Goal: Information Seeking & Learning: Learn about a topic

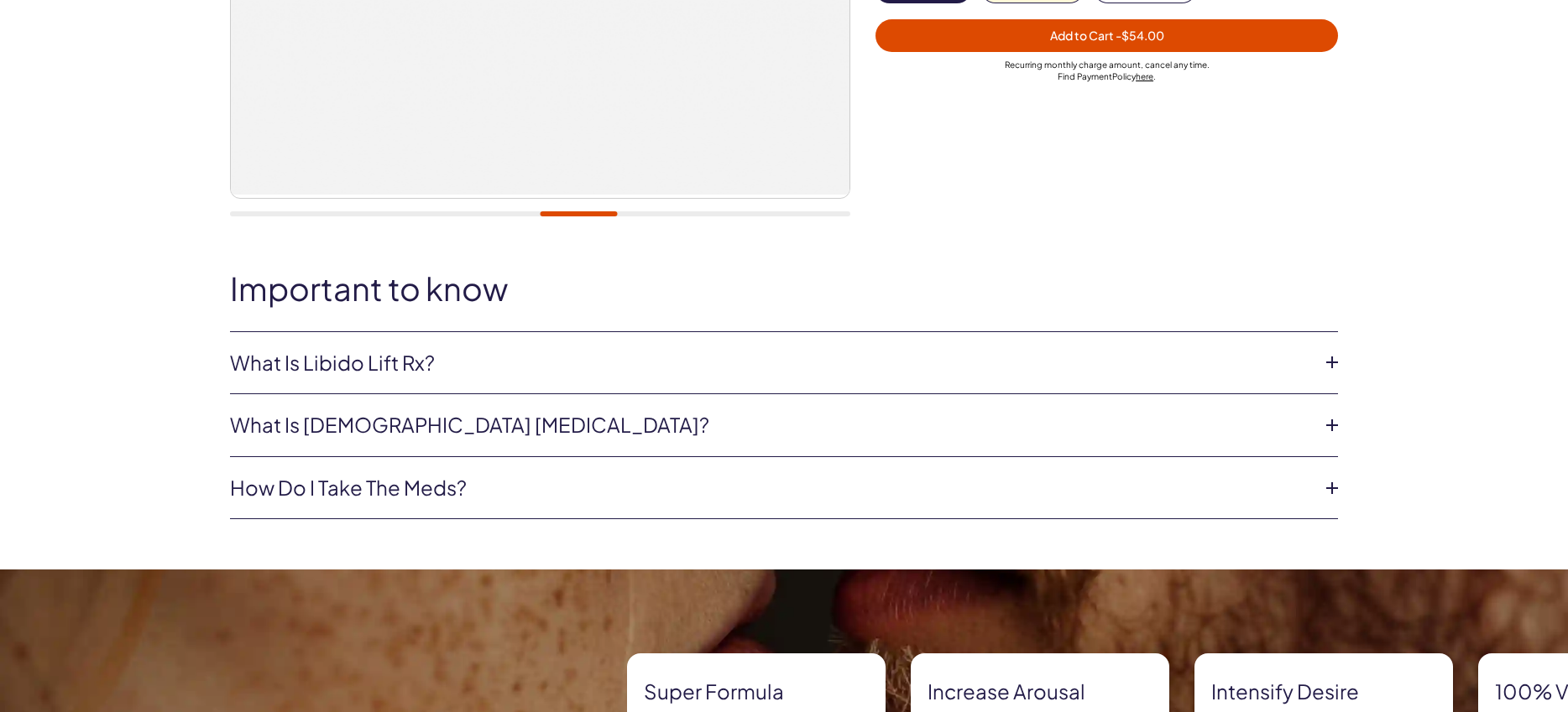
scroll to position [565, 0]
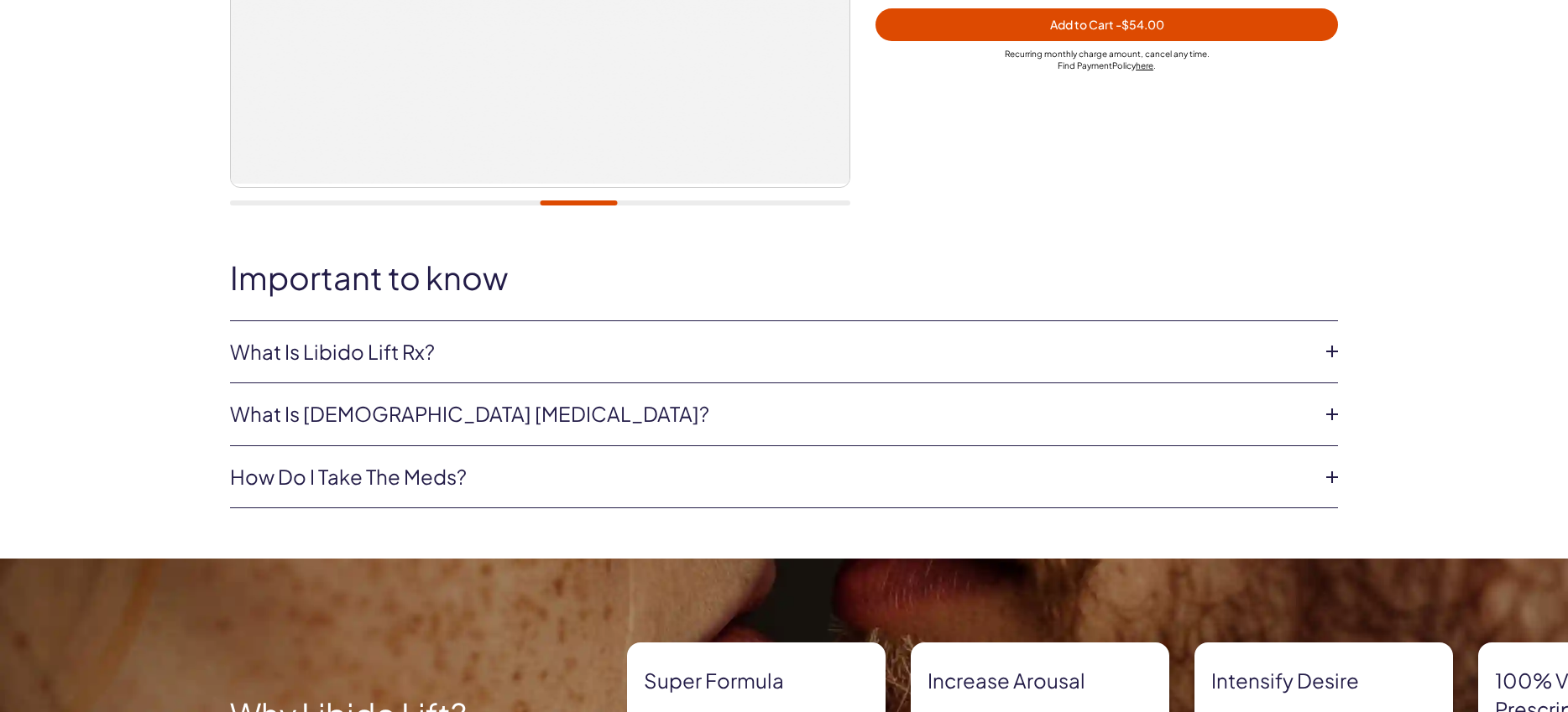
click at [1334, 353] on icon at bounding box center [1333, 351] width 25 height 25
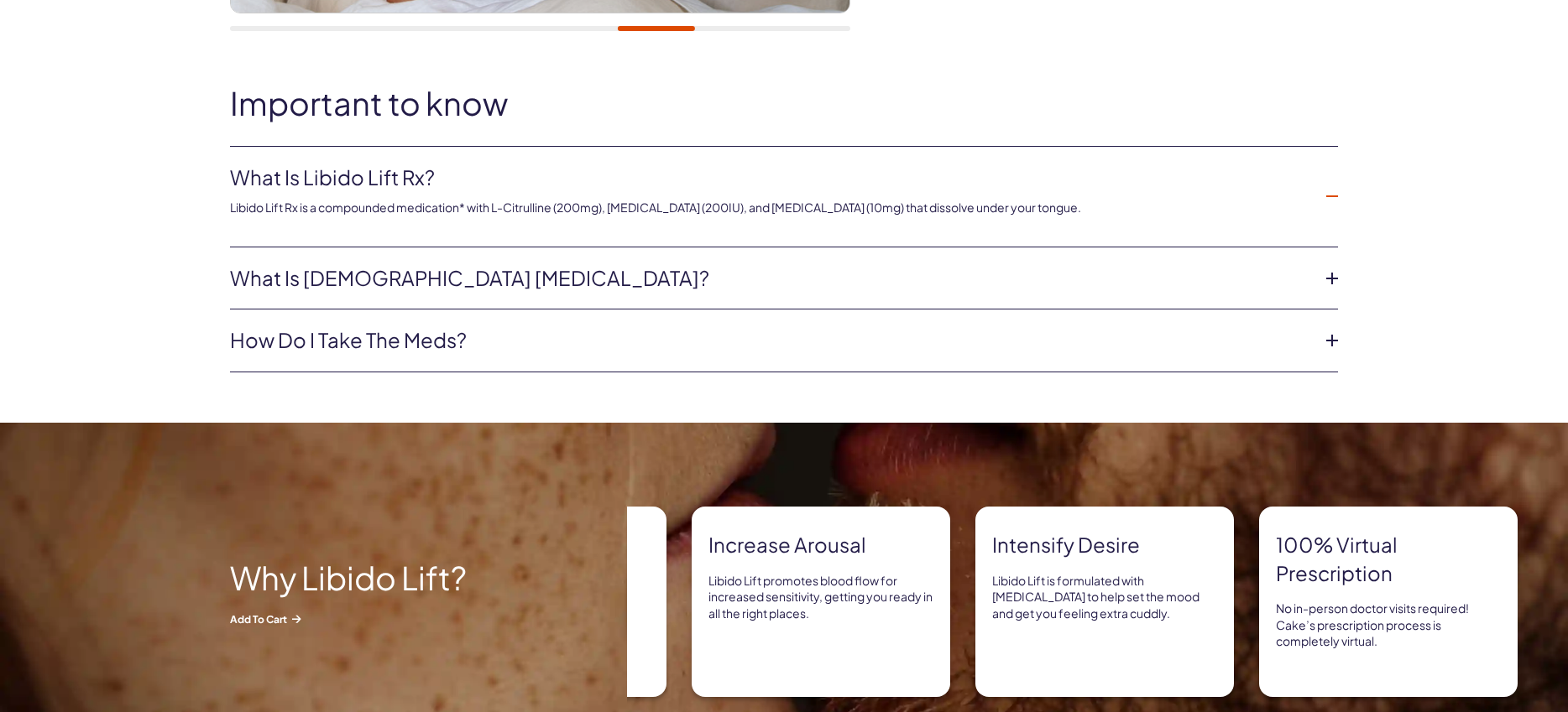
scroll to position [771, 0]
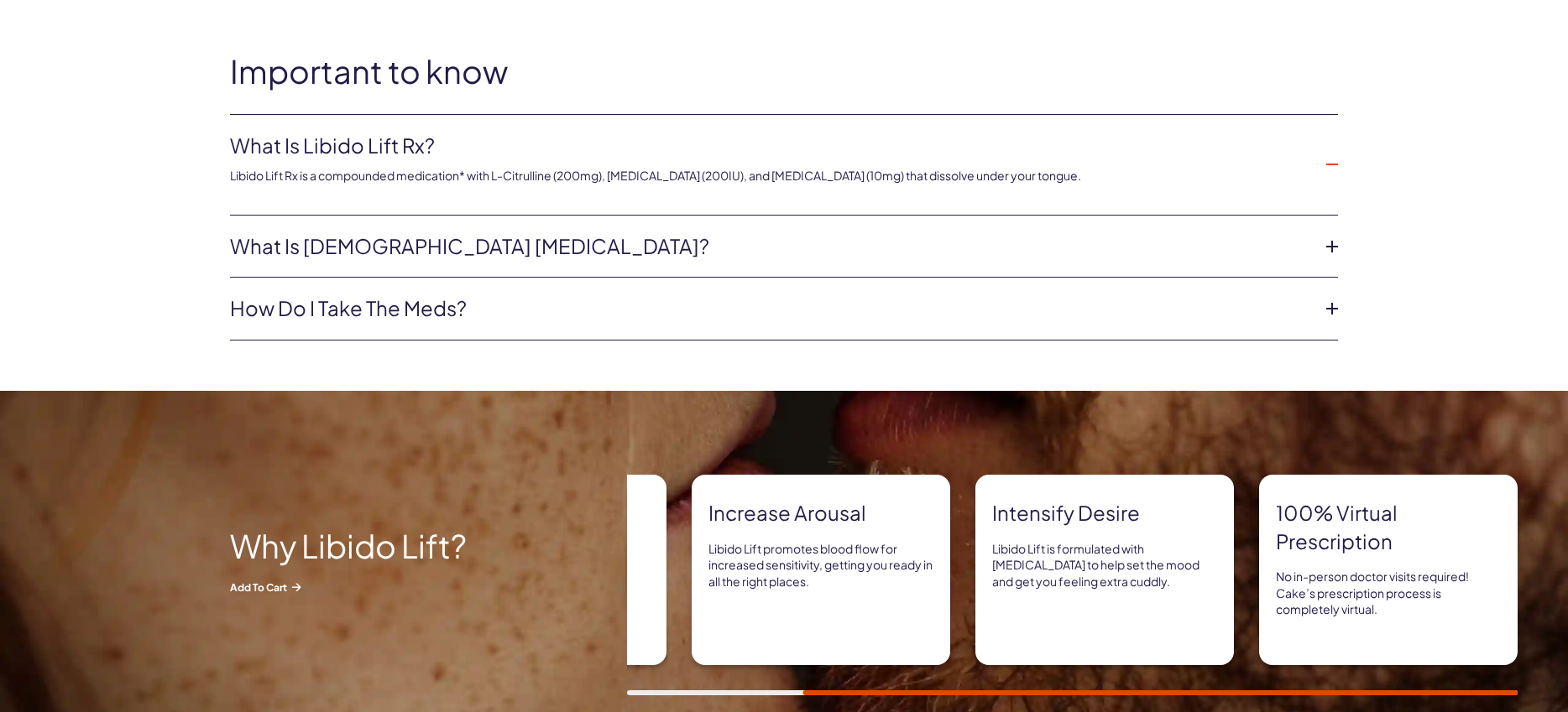
click at [1334, 247] on icon at bounding box center [1333, 246] width 25 height 25
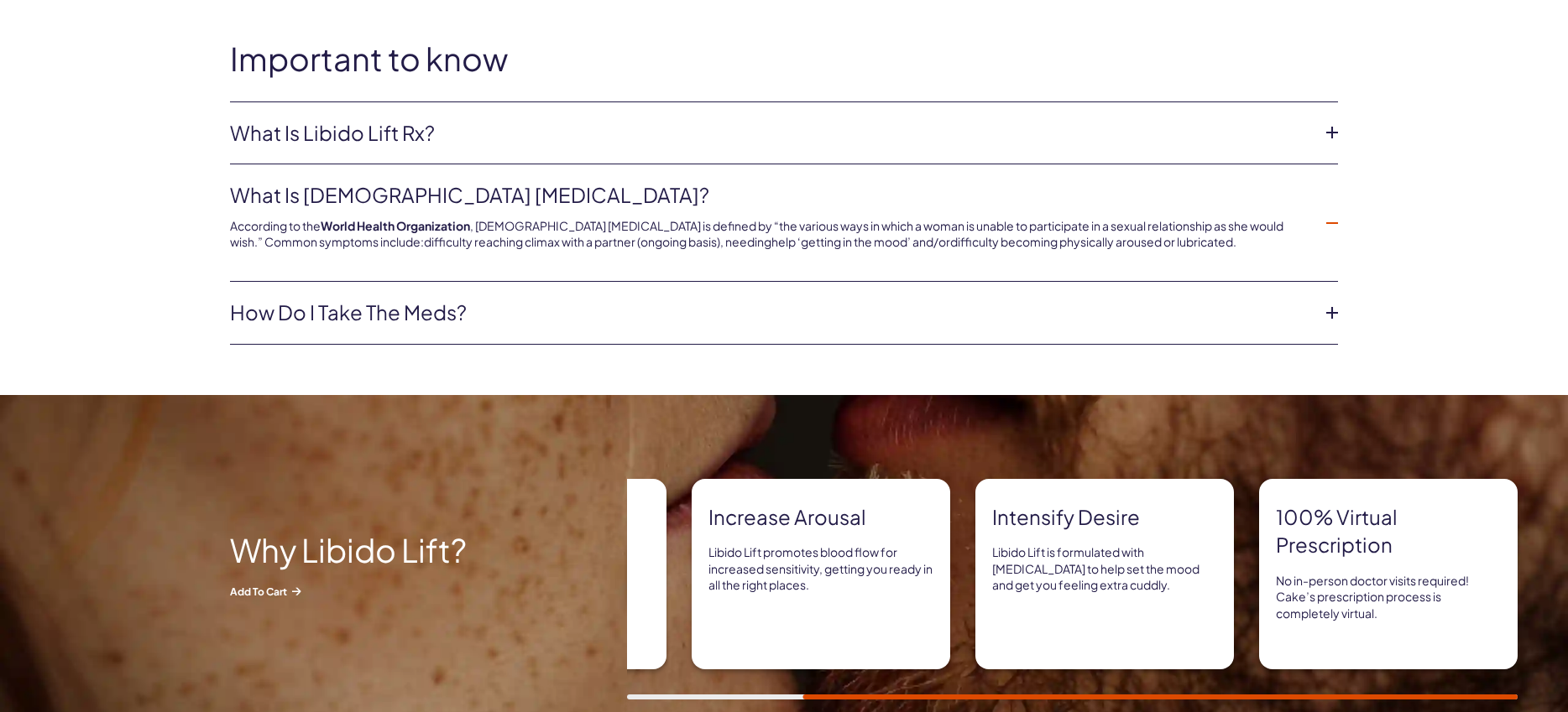
scroll to position [794, 0]
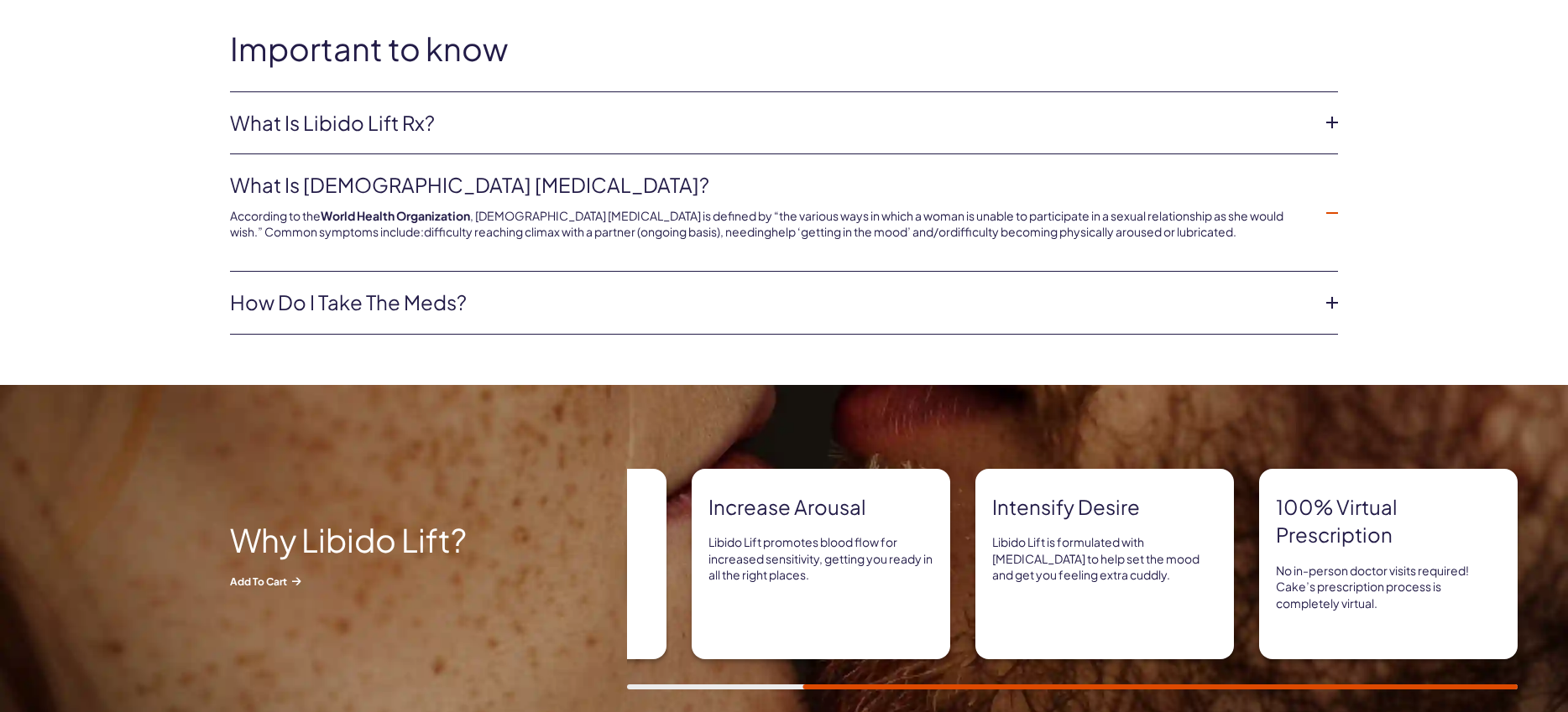
click at [1334, 299] on icon at bounding box center [1333, 303] width 25 height 25
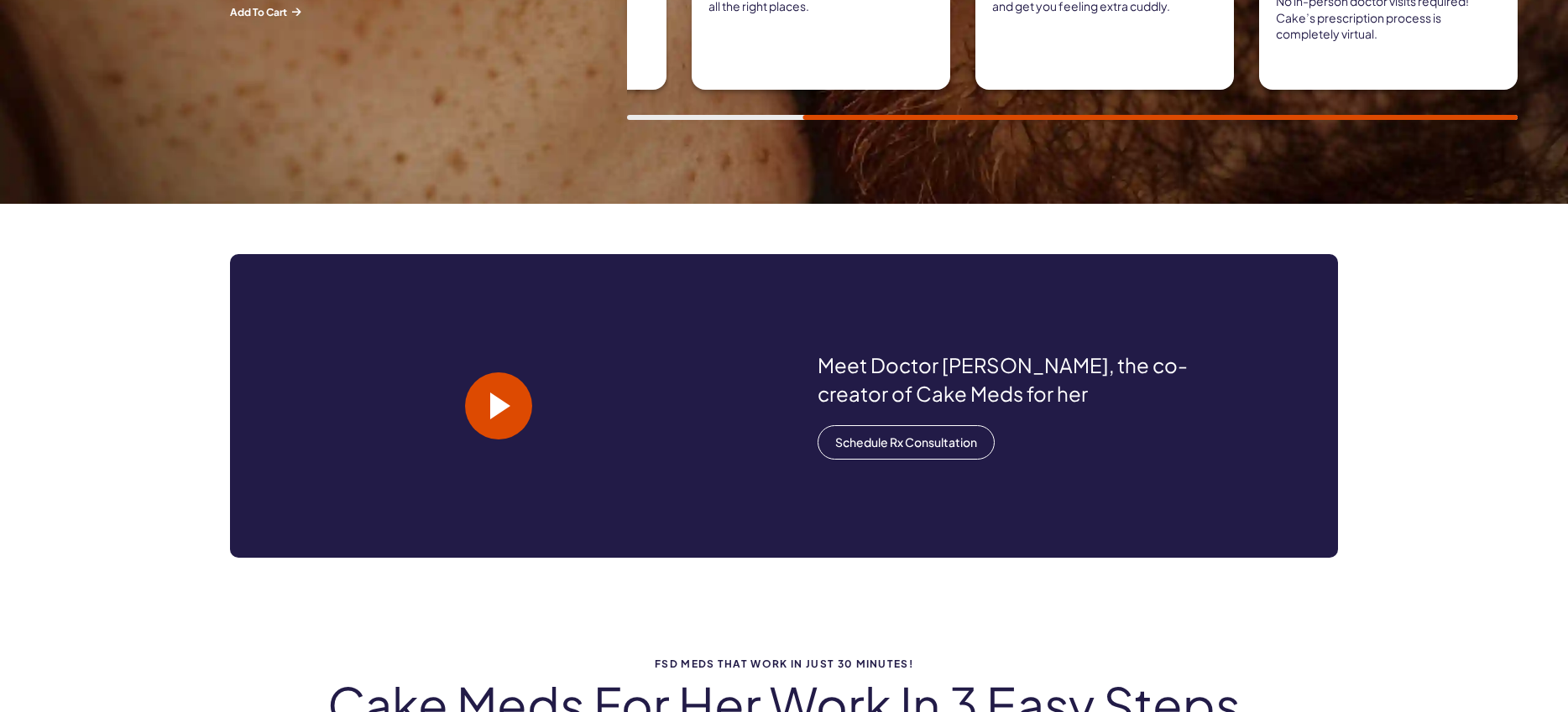
scroll to position [1385, 0]
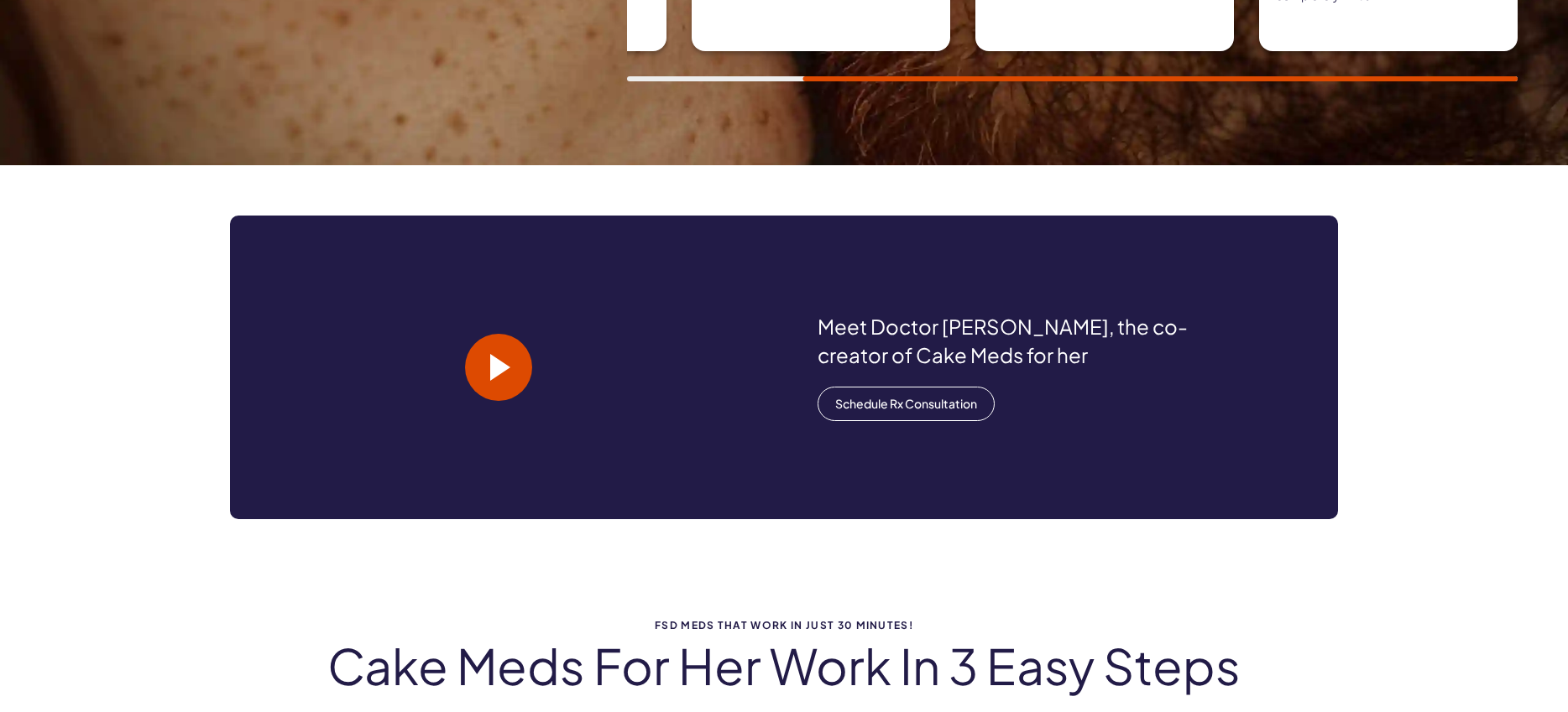
click at [485, 357] on span at bounding box center [498, 367] width 67 height 67
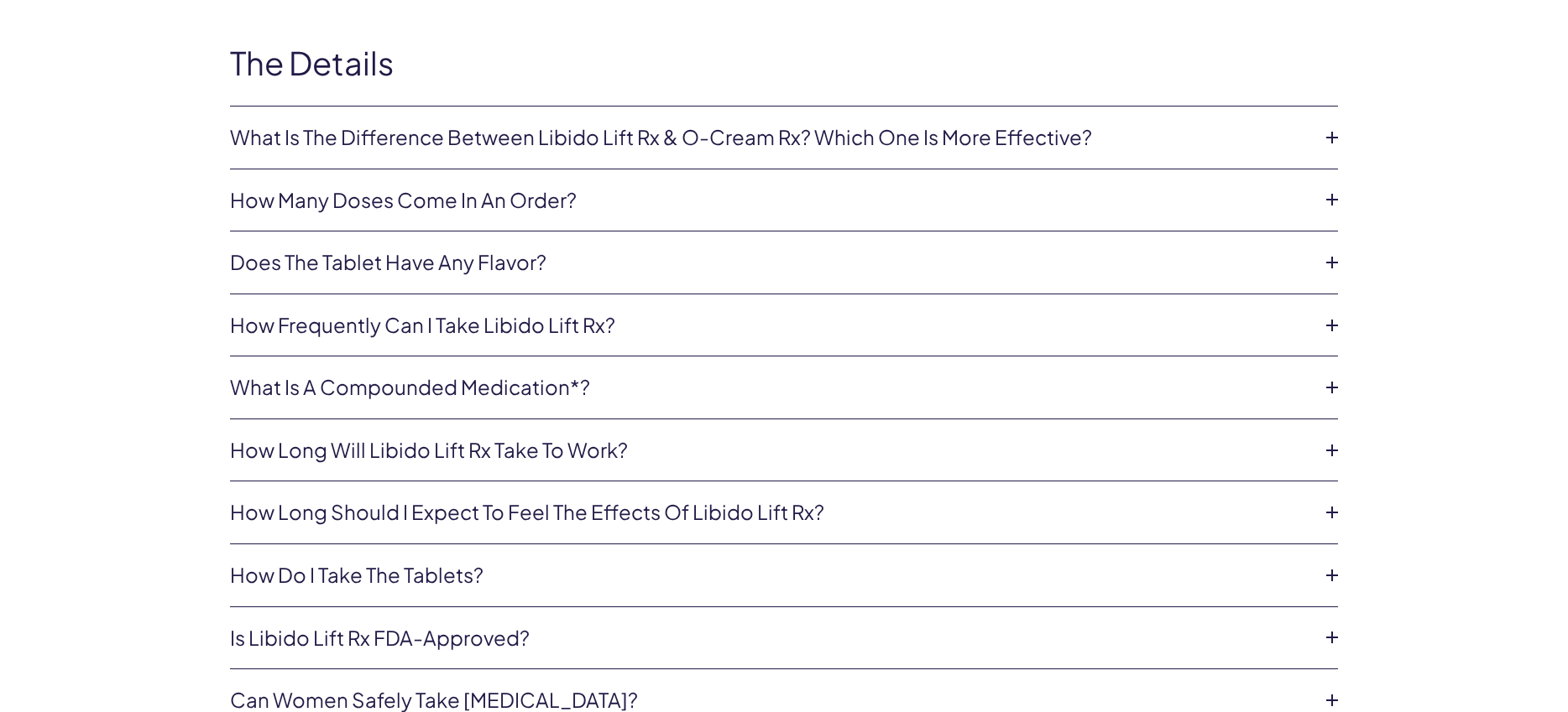
scroll to position [3573, 0]
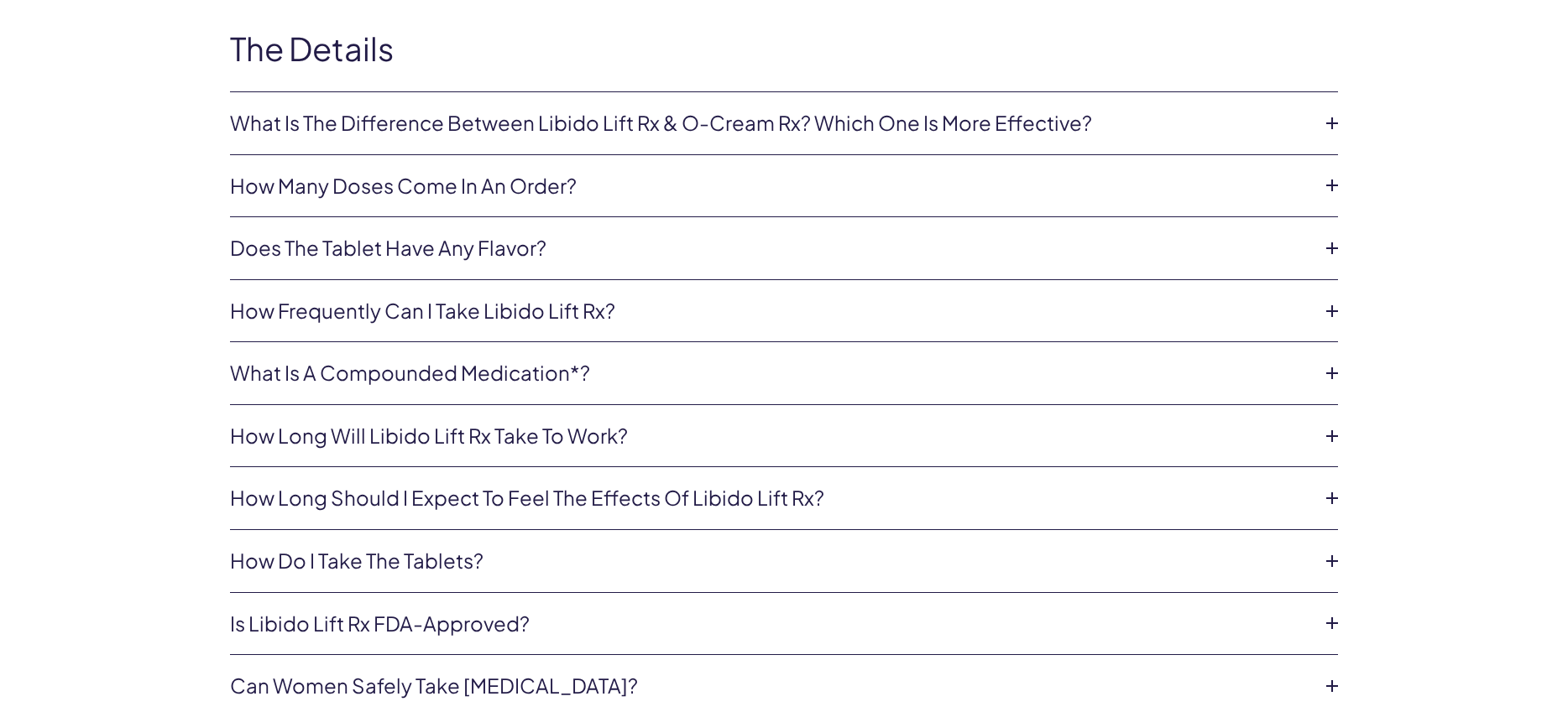
click at [905, 355] on li "What is a compounded medication*? Compounded medications* are custom-made drugs…" at bounding box center [784, 373] width 1108 height 63
click at [1327, 368] on icon at bounding box center [1333, 373] width 25 height 25
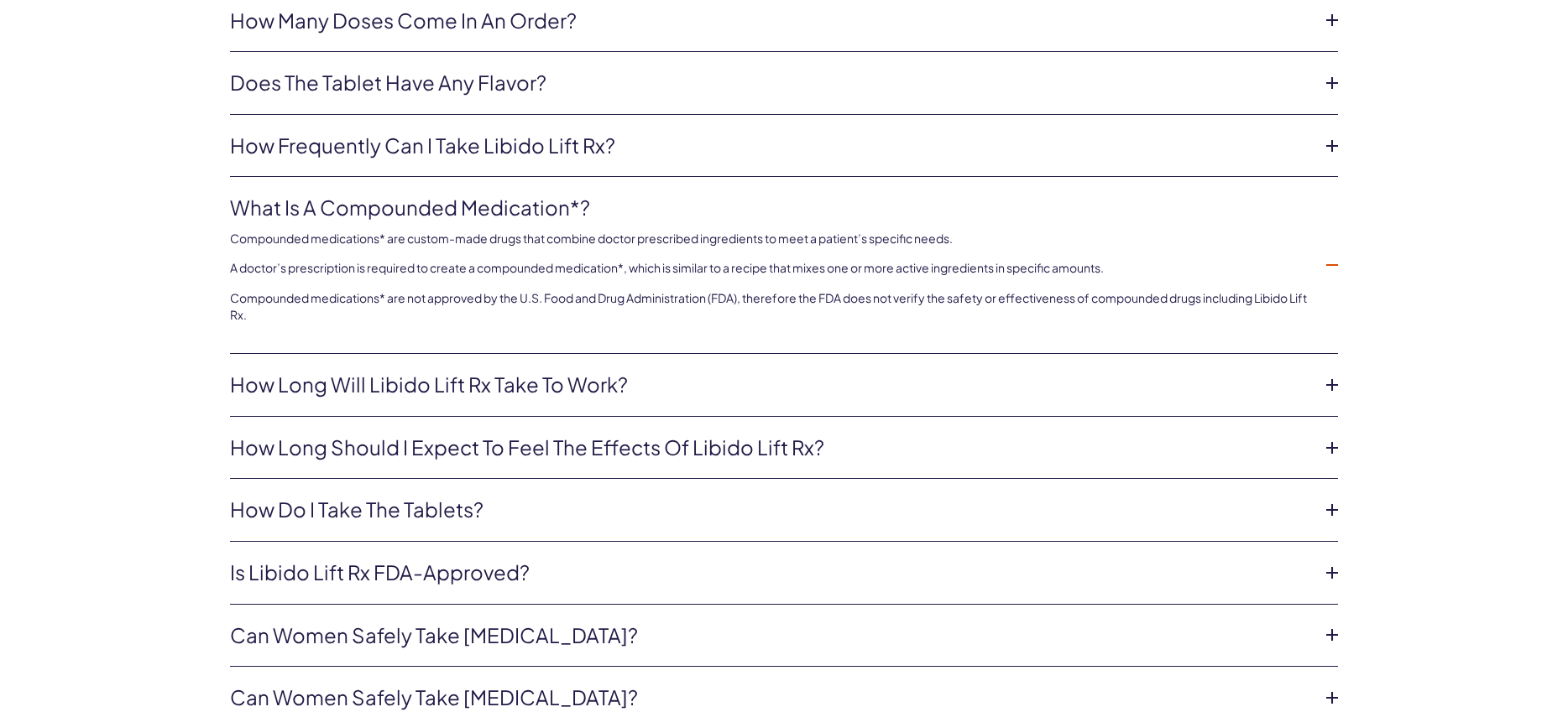
scroll to position [3739, 0]
click at [1329, 378] on icon at bounding box center [1333, 384] width 25 height 25
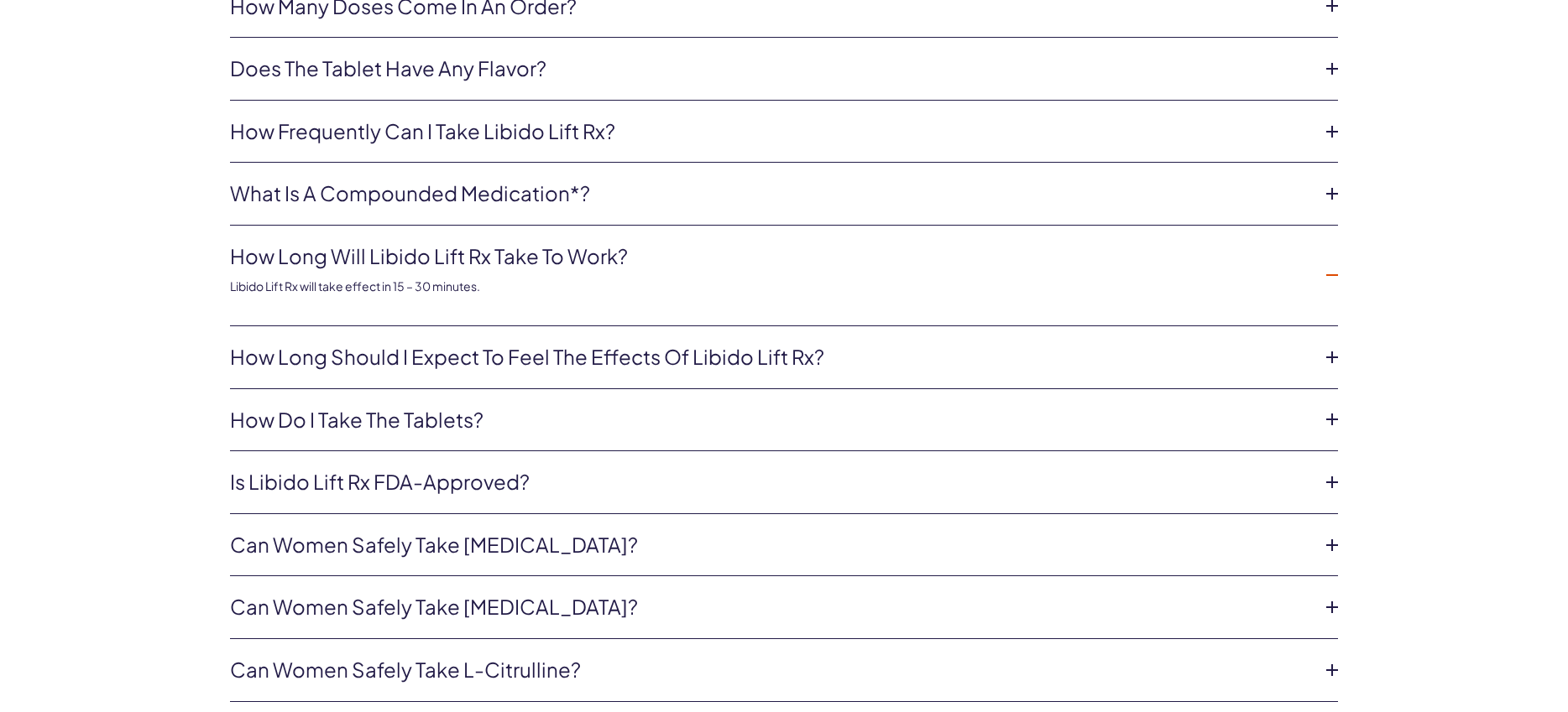
scroll to position [3755, 0]
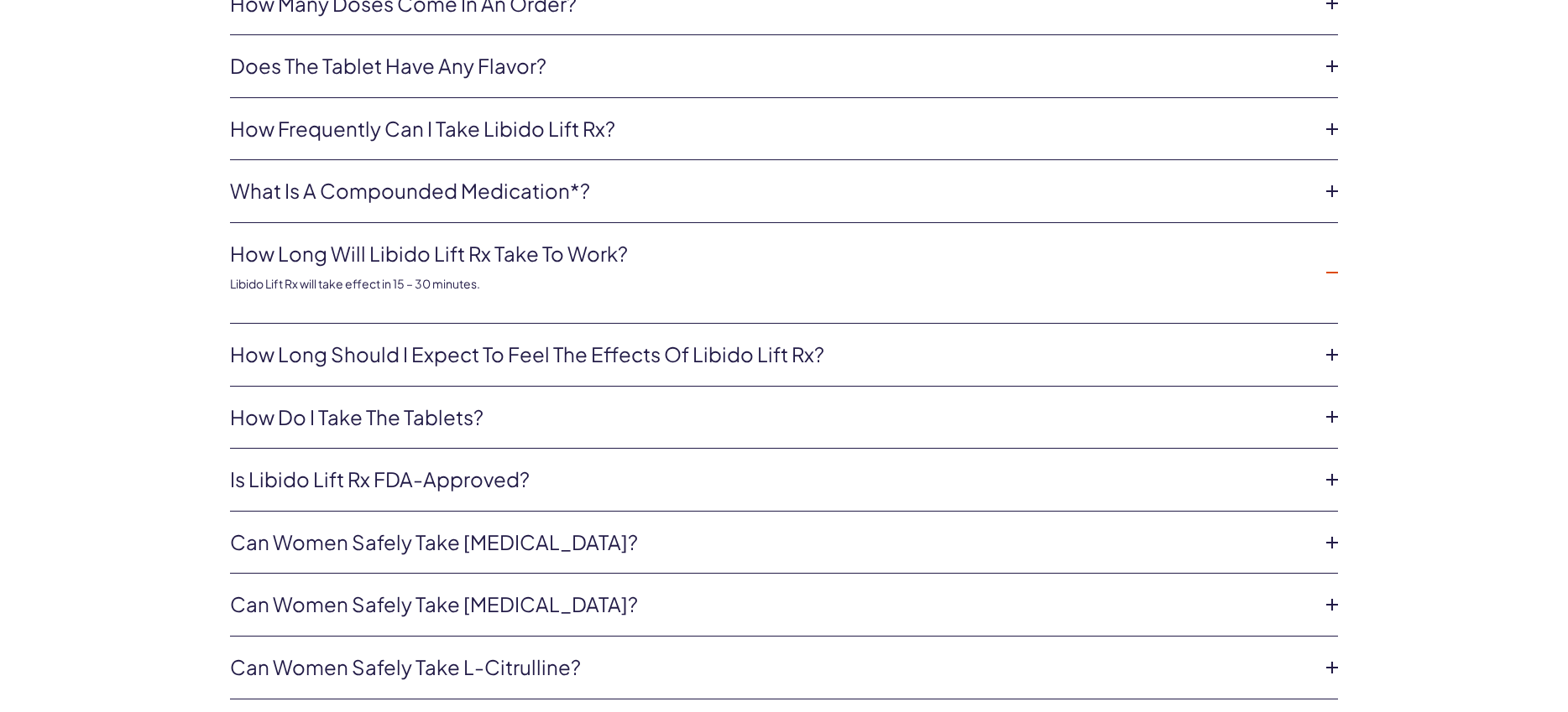
click at [1337, 351] on icon at bounding box center [1333, 355] width 25 height 25
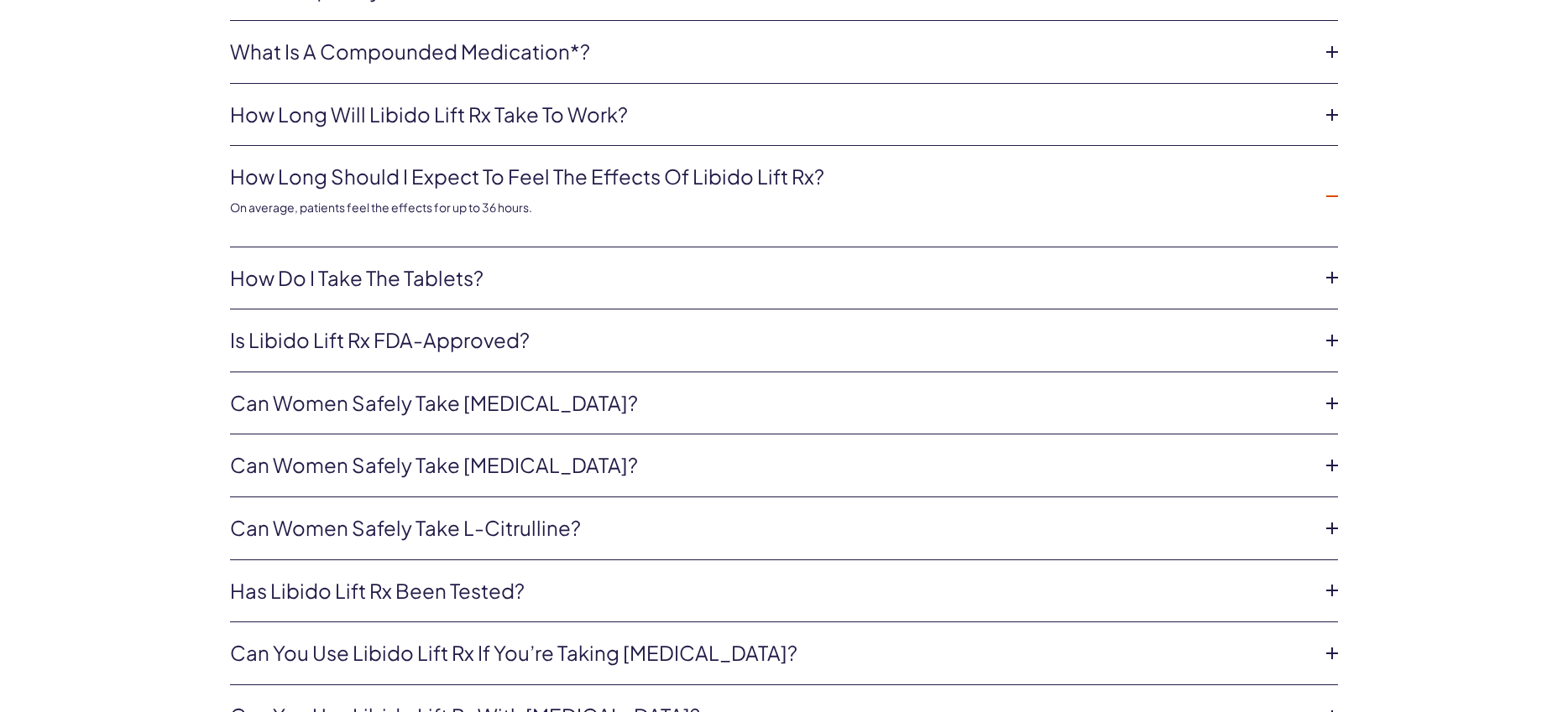
scroll to position [3894, 0]
click at [1333, 399] on icon at bounding box center [1333, 403] width 25 height 25
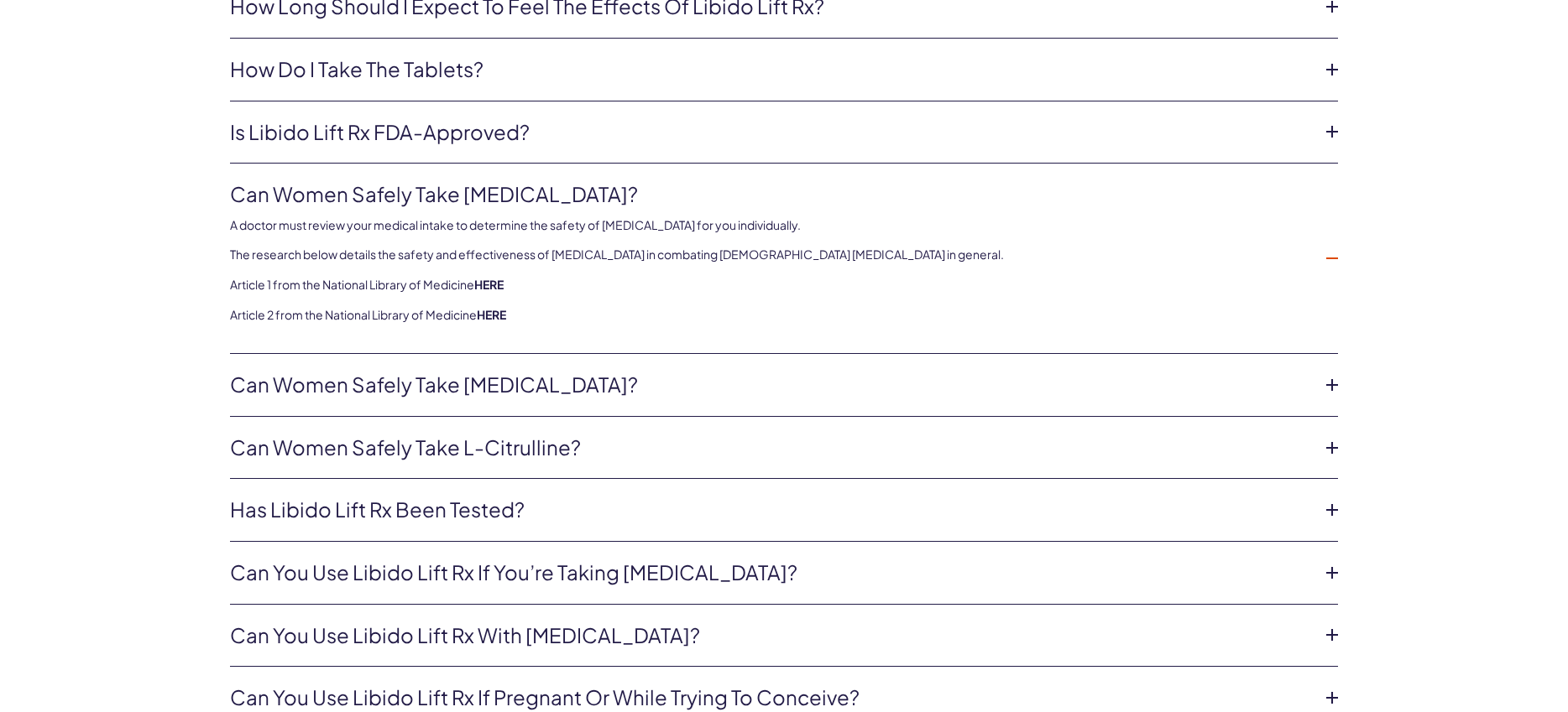
scroll to position [4068, 0]
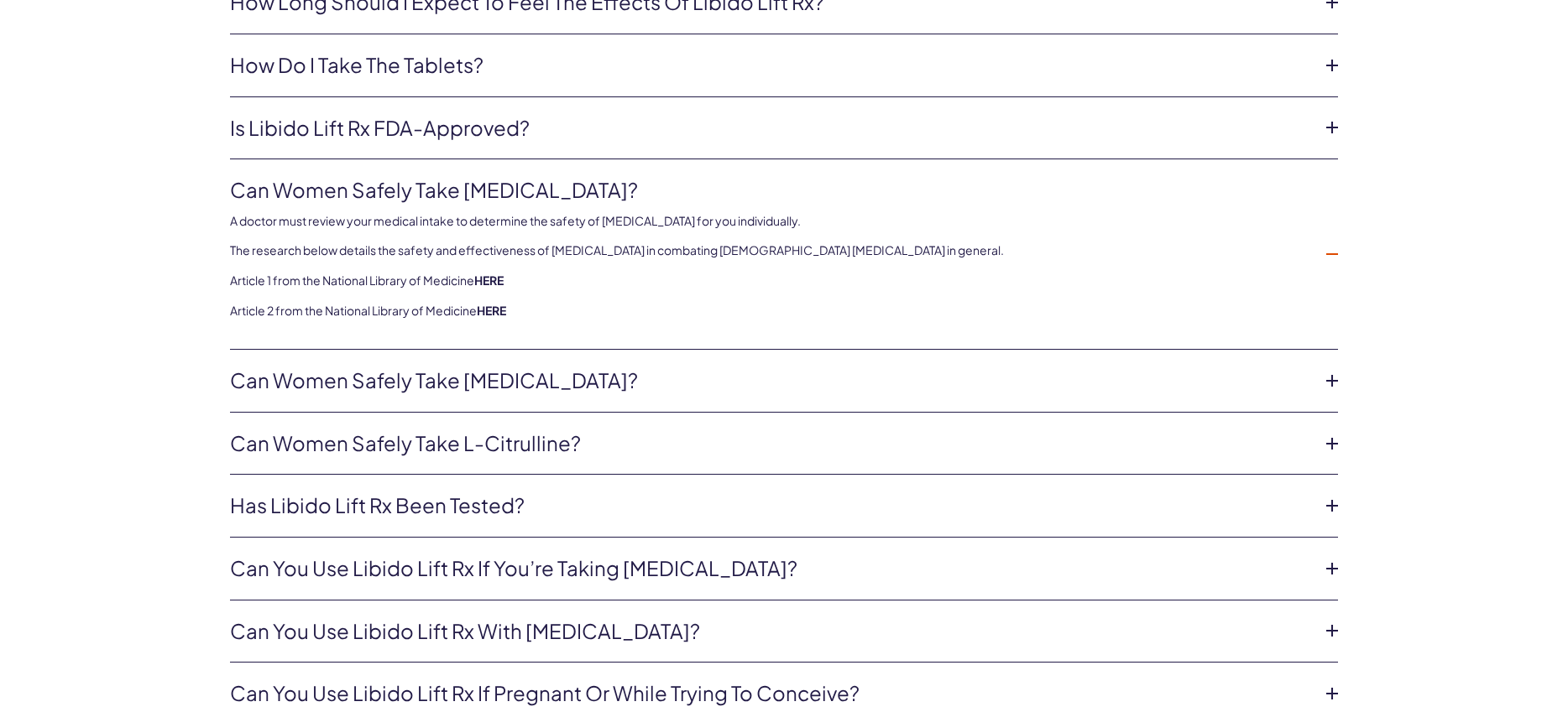
click at [1344, 375] on icon at bounding box center [1333, 381] width 25 height 25
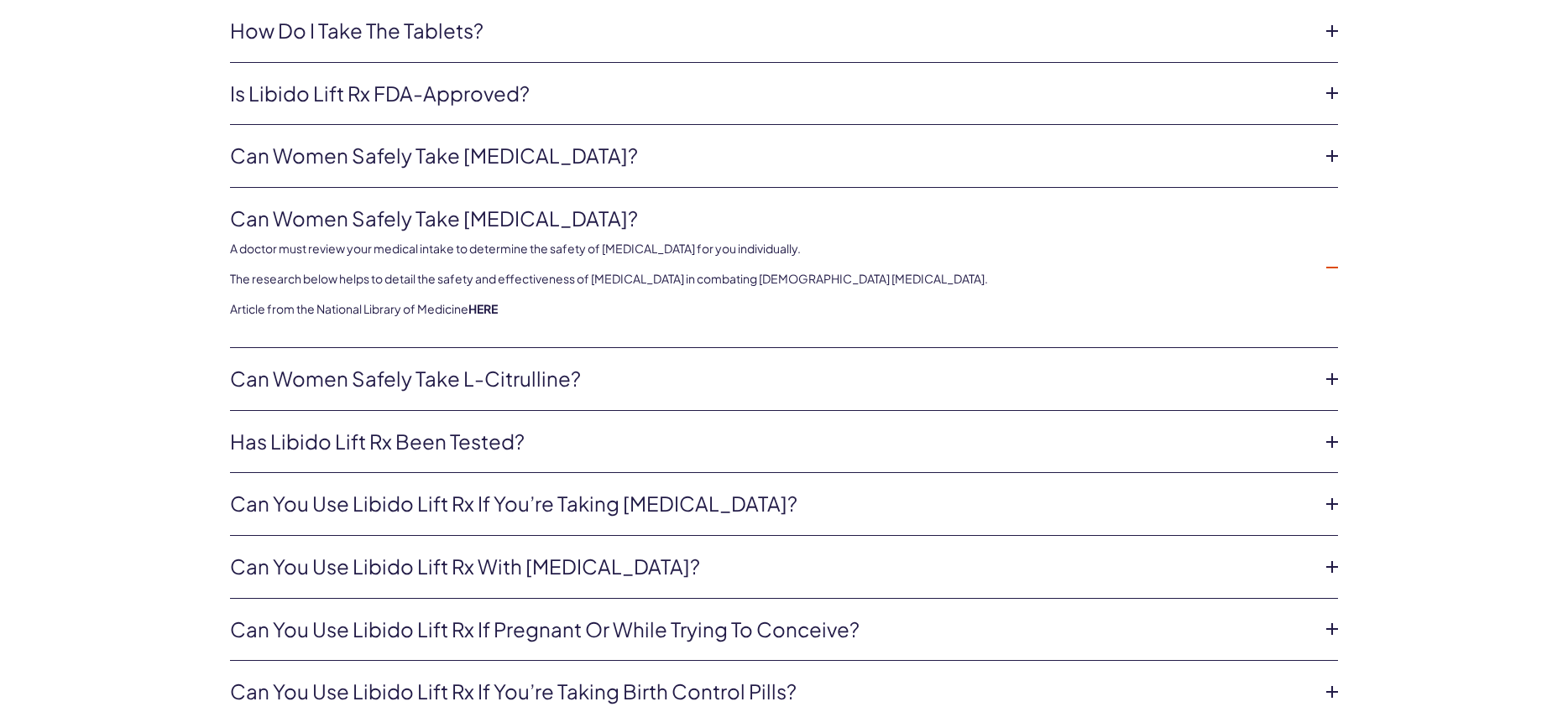
scroll to position [4117, 0]
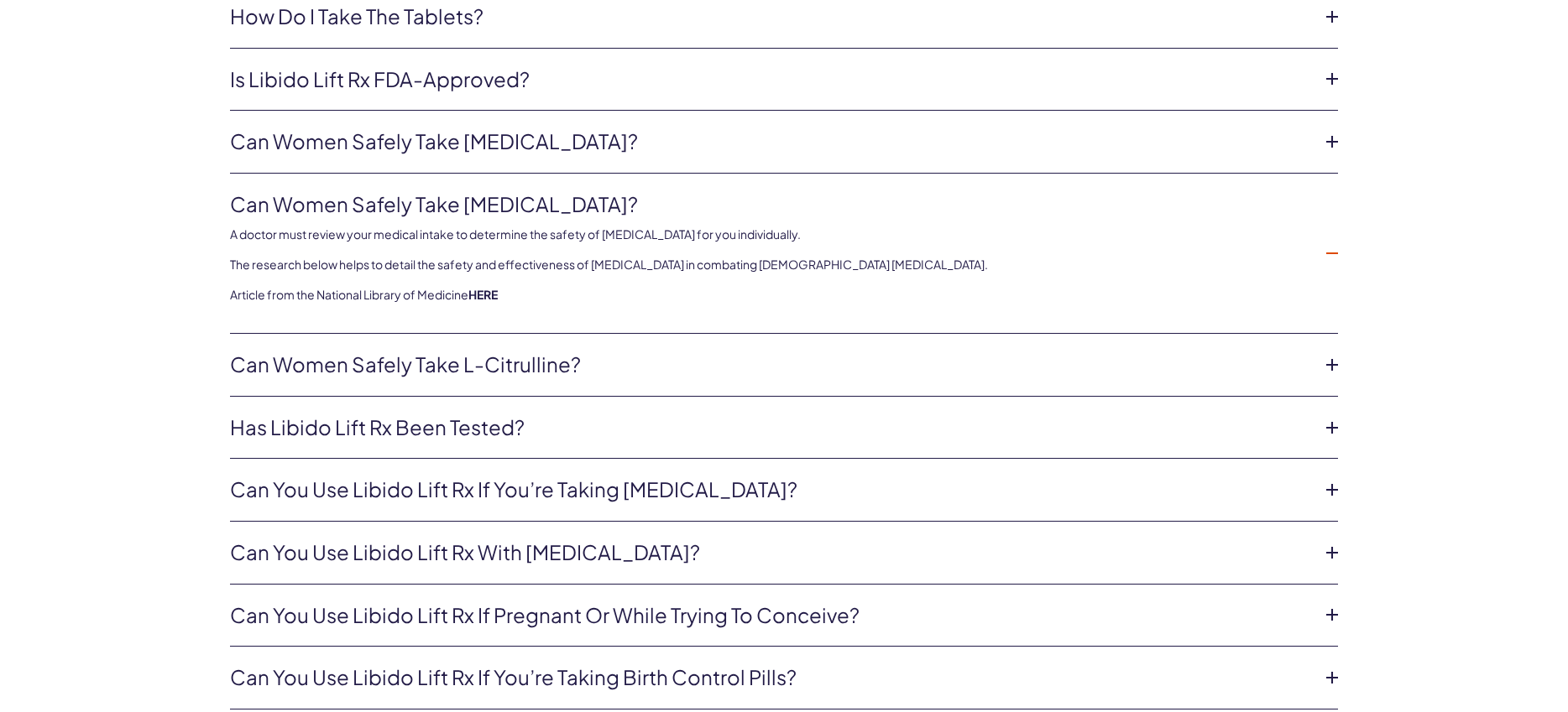
click at [1320, 374] on icon at bounding box center [1333, 365] width 25 height 25
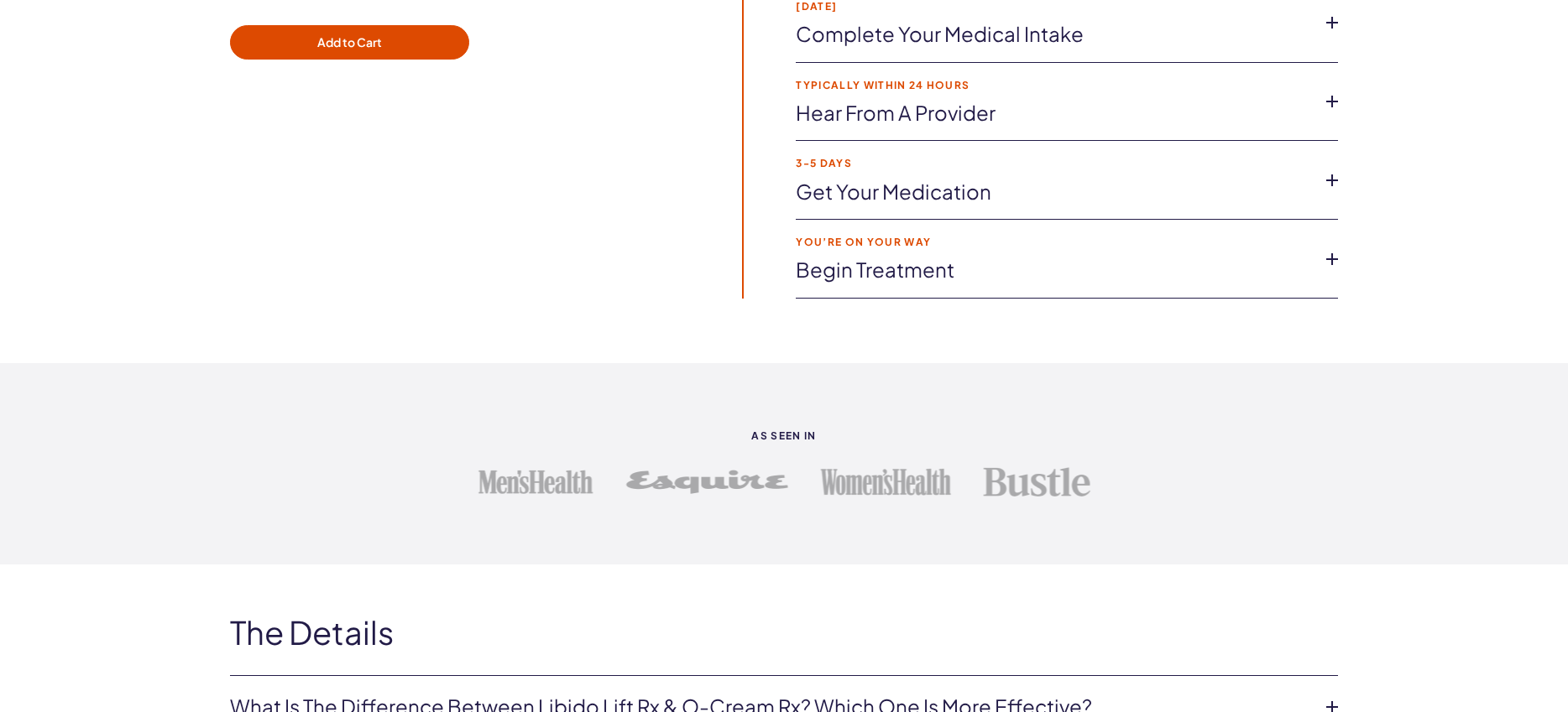
scroll to position [2003, 0]
